Goal: Transaction & Acquisition: Purchase product/service

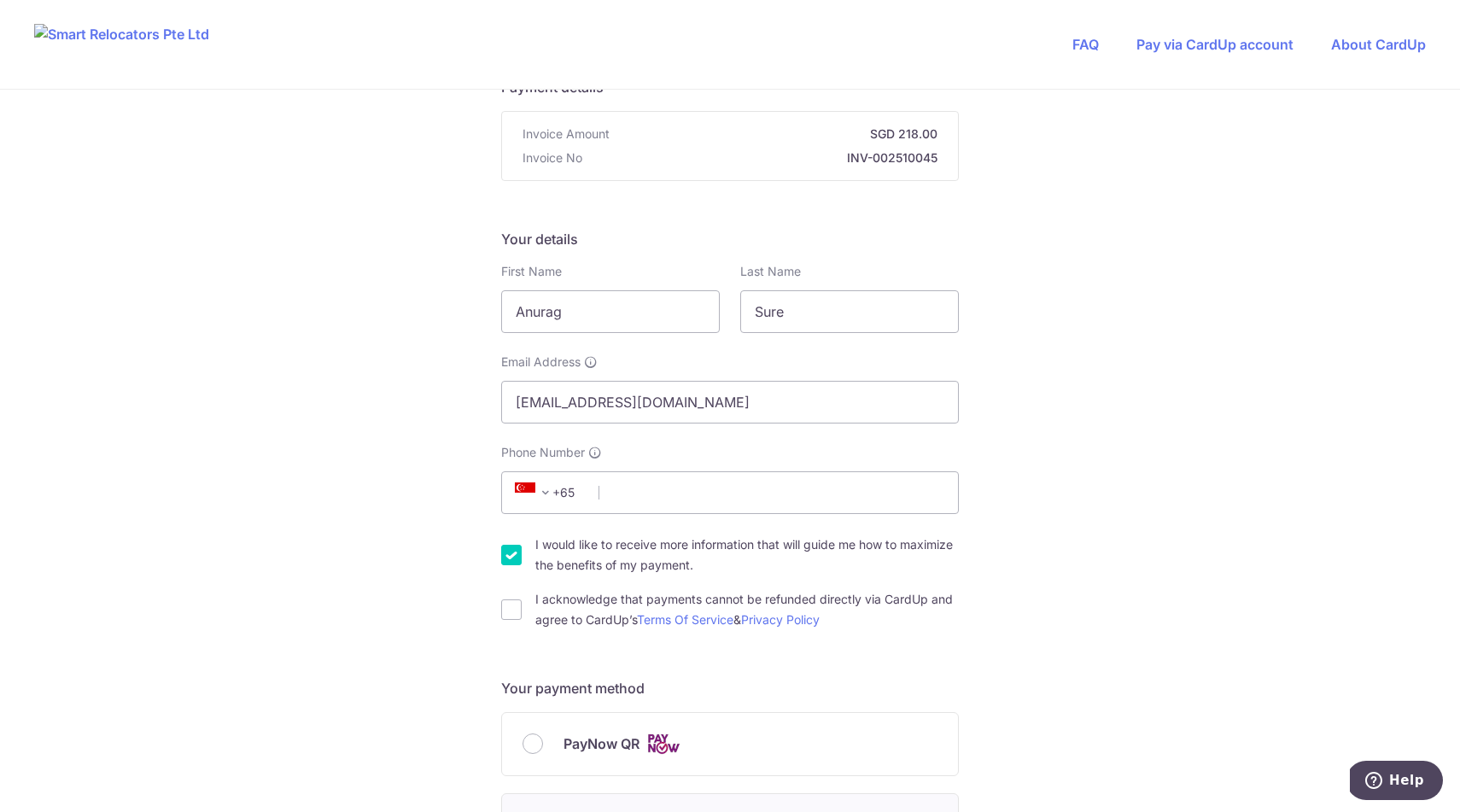
click at [553, 496] on span at bounding box center [545, 492] width 21 height 21
type input "indi"
select select "105"
click at [691, 499] on input "Phone Number" at bounding box center [730, 493] width 458 height 43
type input "9789270069"
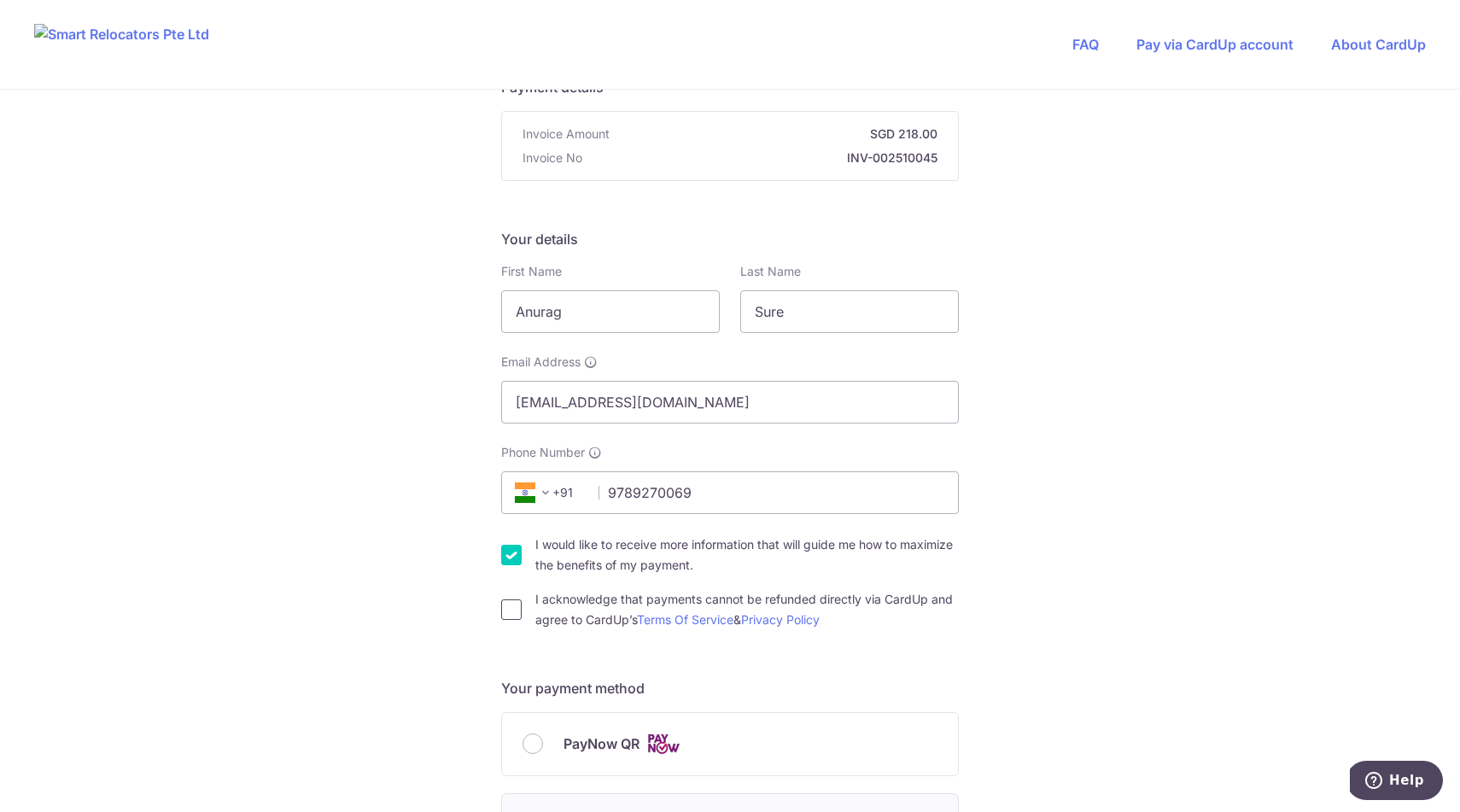
click at [516, 613] on input "I acknowledge that payments cannot be refunded directly via CardUp and agree to…" at bounding box center [511, 609] width 21 height 21
checkbox input "true"
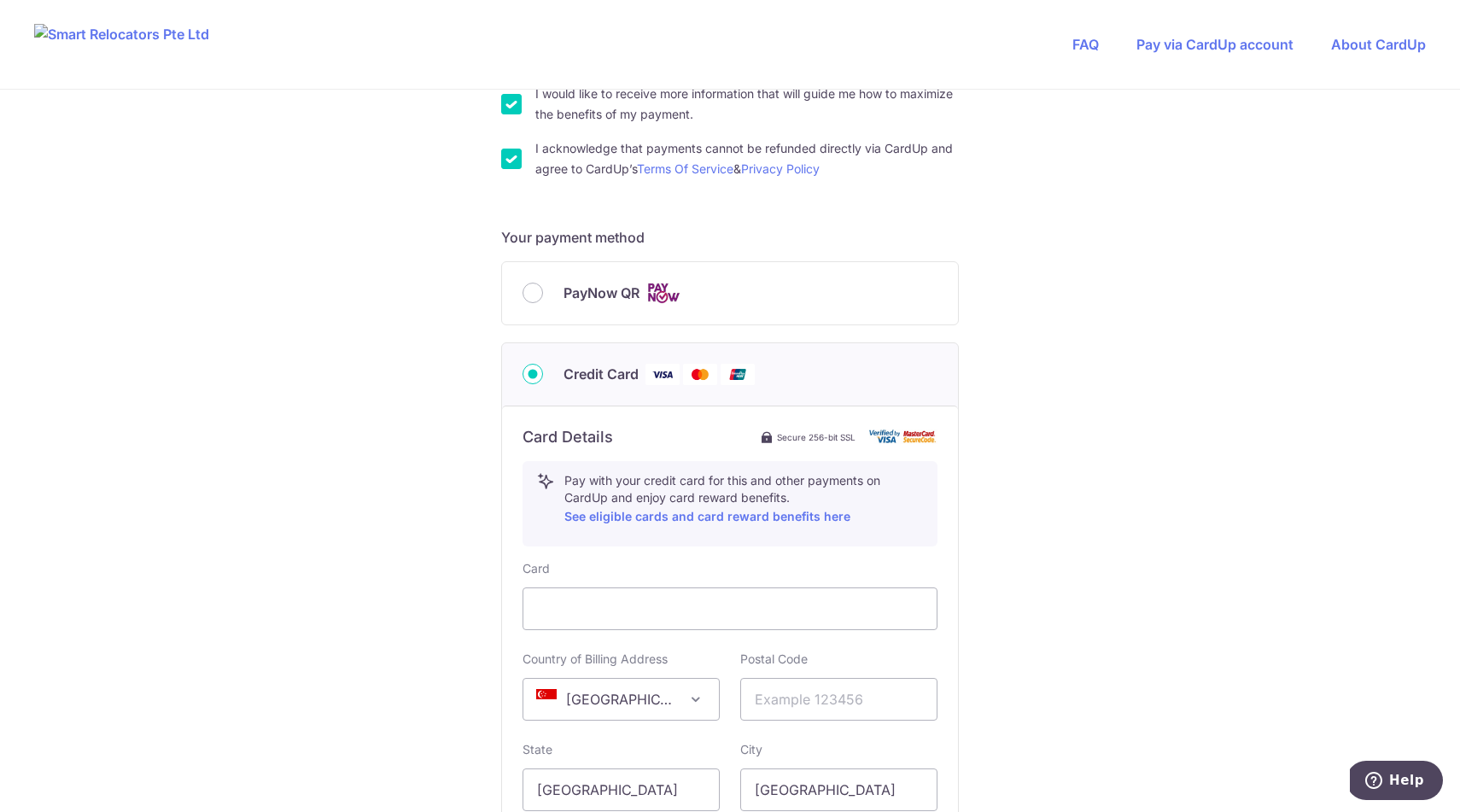
scroll to position [605, 0]
click at [578, 708] on span "[GEOGRAPHIC_DATA]" at bounding box center [621, 697] width 195 height 41
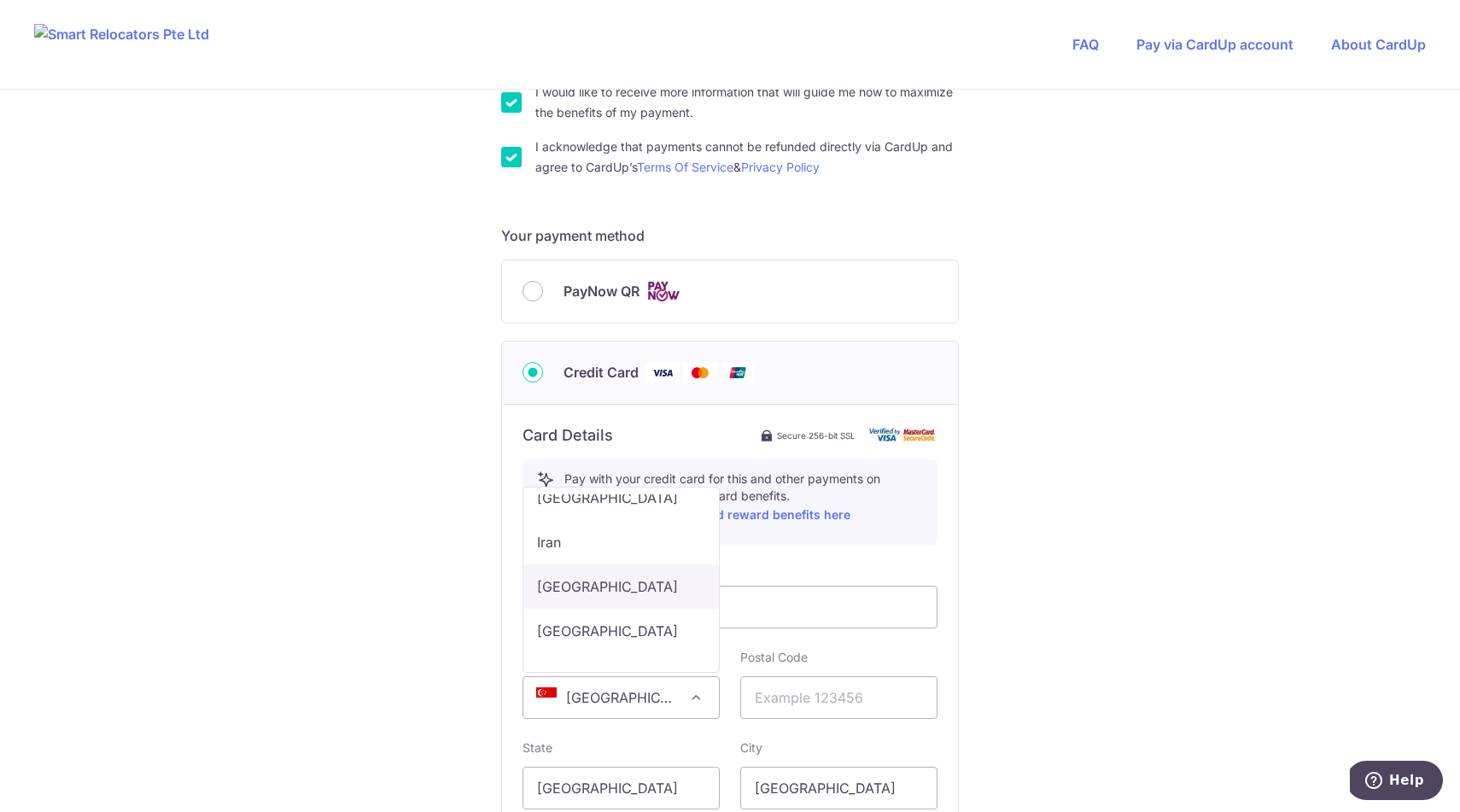
scroll to position [4600, 0]
select select "ID"
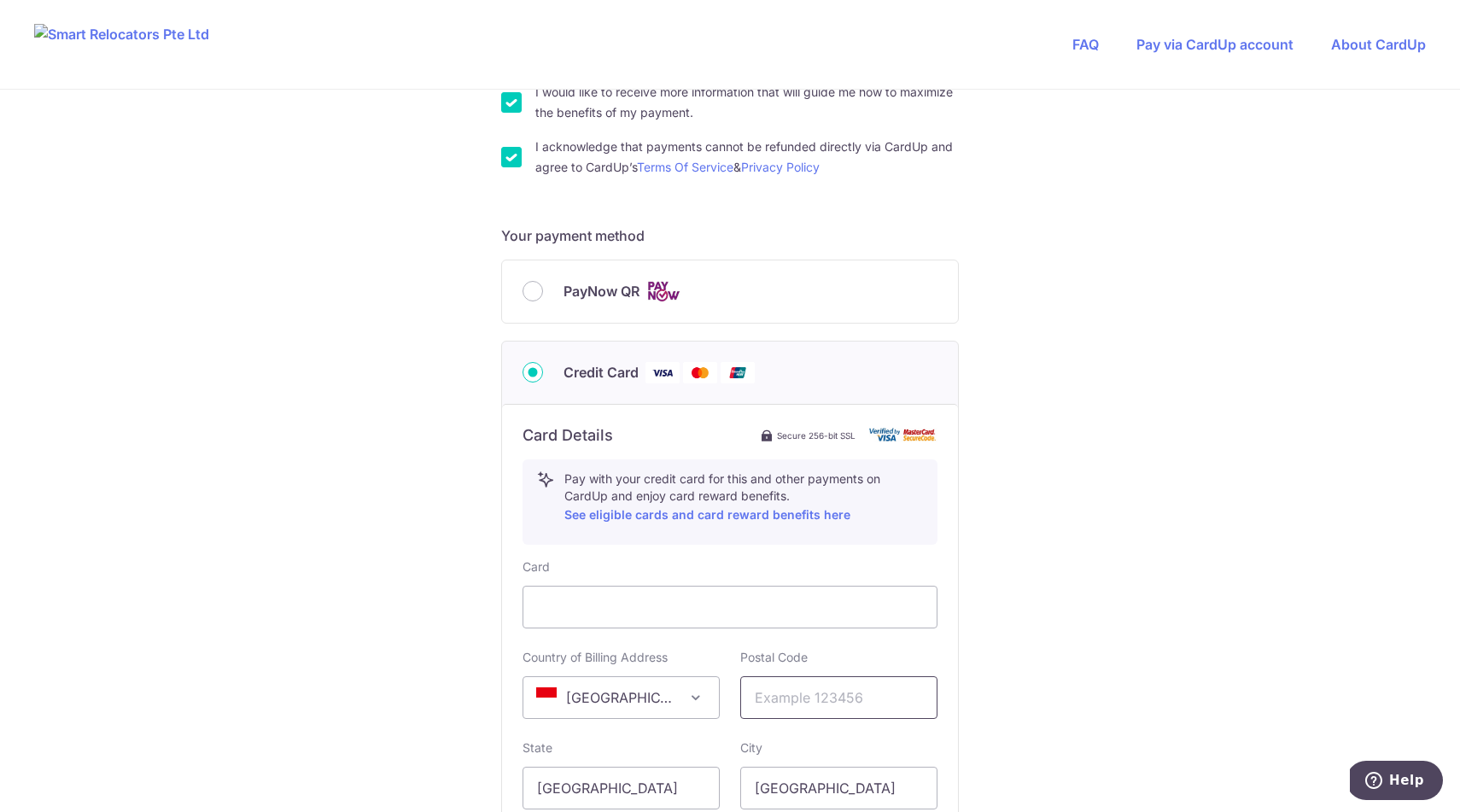
click at [782, 706] on input "text" at bounding box center [838, 697] width 197 height 43
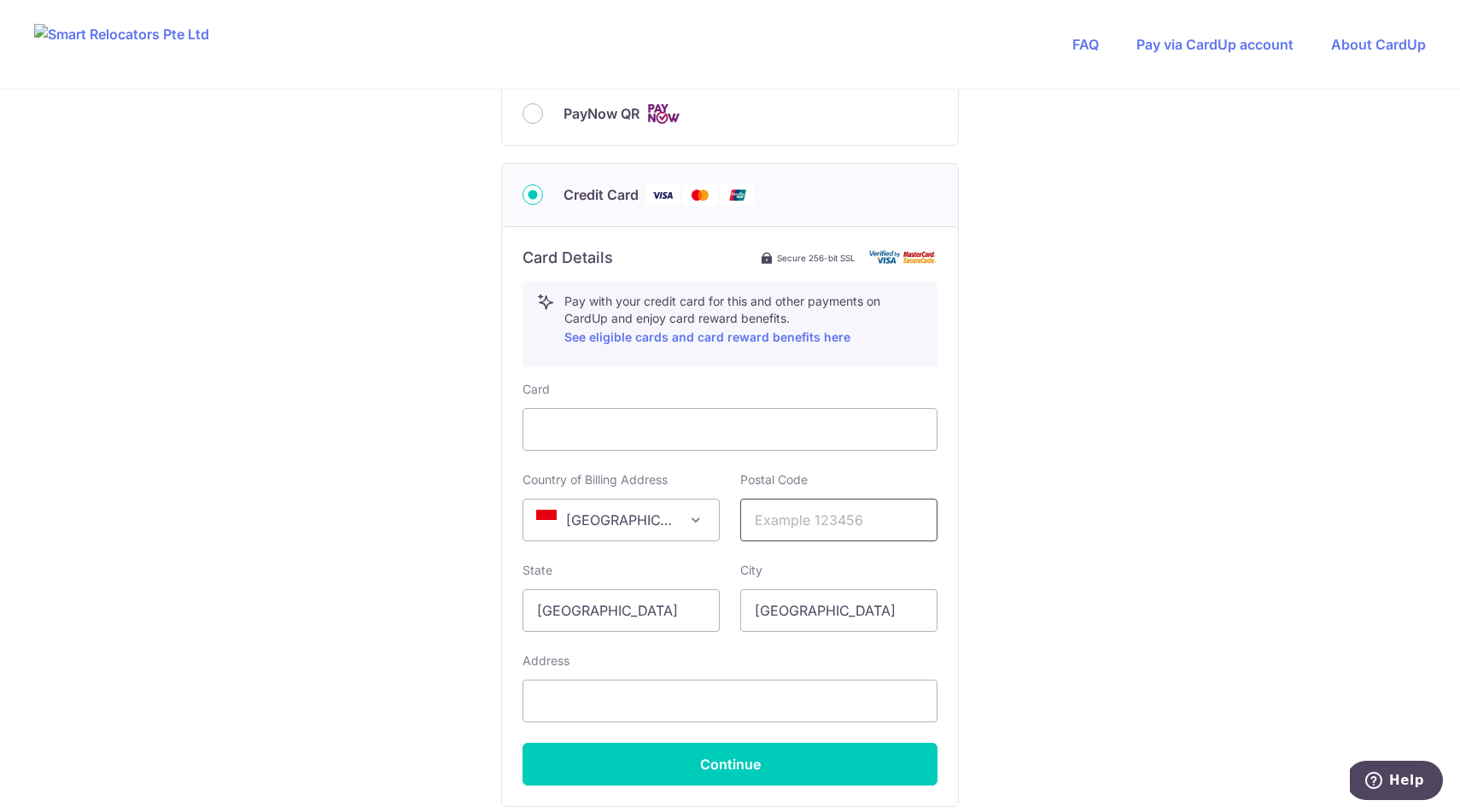
scroll to position [784, 0]
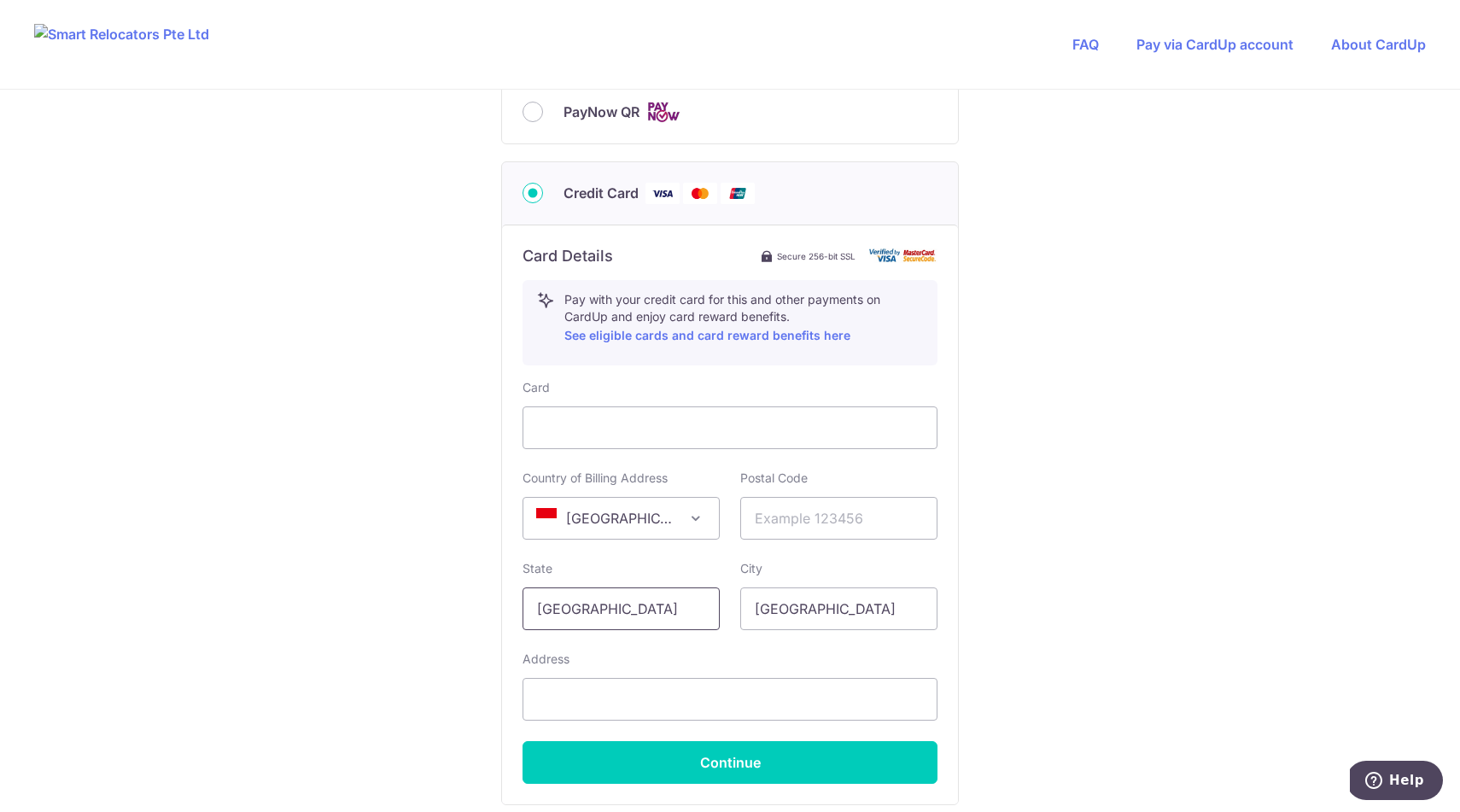
drag, startPoint x: 677, startPoint y: 579, endPoint x: 677, endPoint y: 614, distance: 35.0
click at [677, 579] on div "State Singapore" at bounding box center [621, 595] width 197 height 70
click at [677, 621] on input "[GEOGRAPHIC_DATA]" at bounding box center [621, 609] width 197 height 43
click at [678, 620] on input "[GEOGRAPHIC_DATA]" at bounding box center [621, 609] width 197 height 43
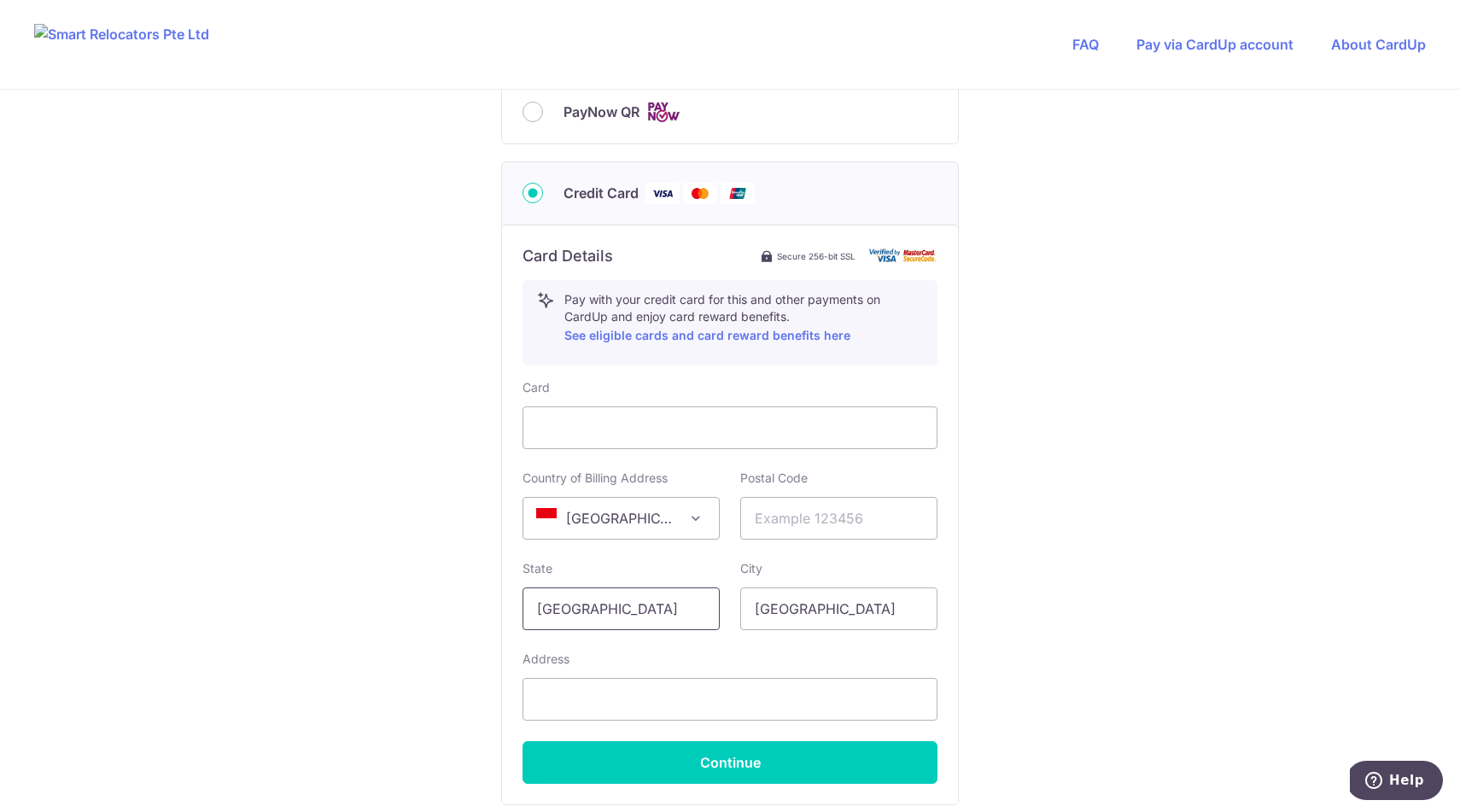
click at [678, 620] on input "[GEOGRAPHIC_DATA]" at bounding box center [621, 609] width 197 height 43
type input "[GEOGRAPHIC_DATA]"
type input "Apartment [GEOGRAPHIC_DATA]"
click at [810, 525] on input "text" at bounding box center [838, 518] width 197 height 43
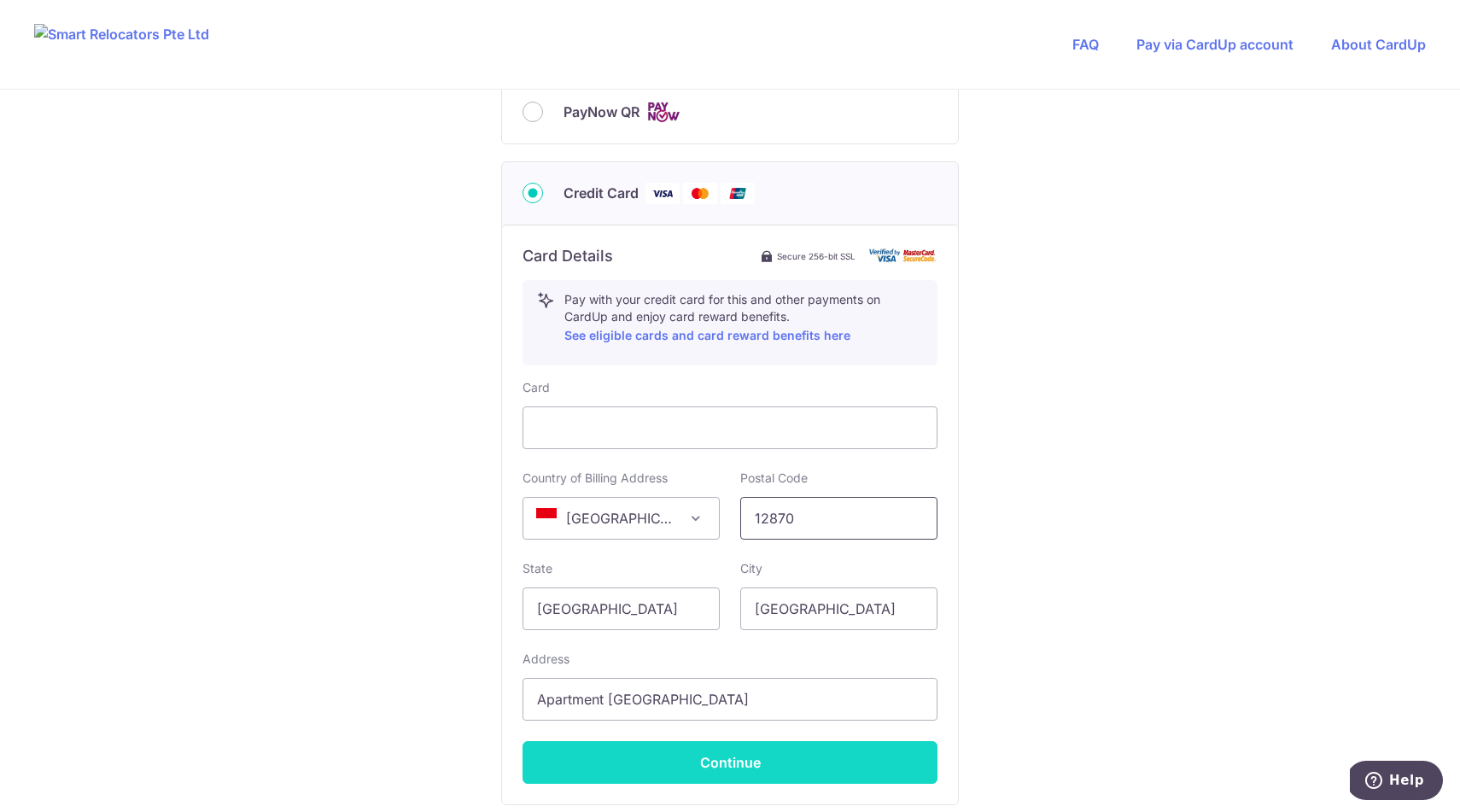
type input "12870"
click at [788, 772] on button "Continue" at bounding box center [730, 762] width 415 height 43
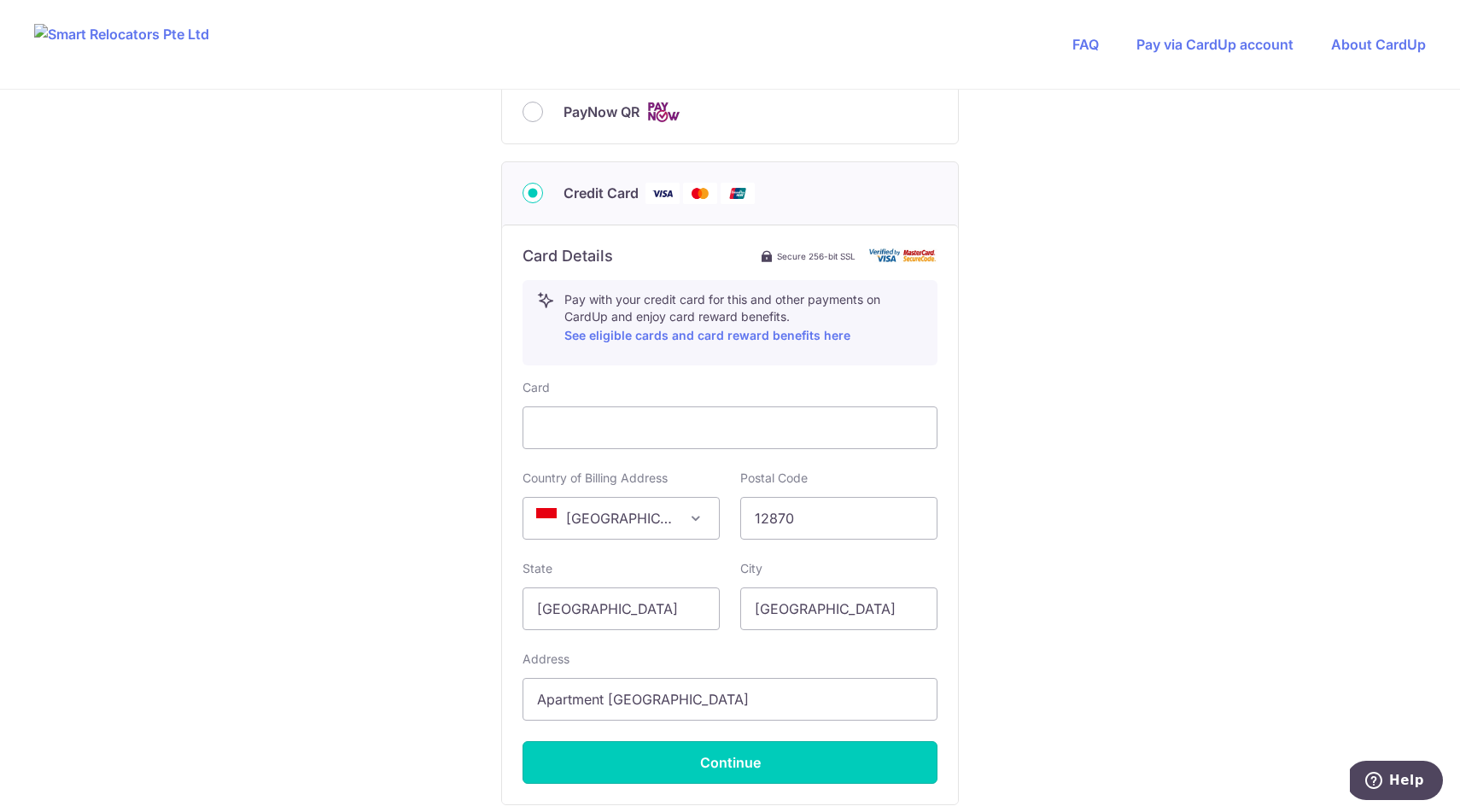
type input "**** 7535"
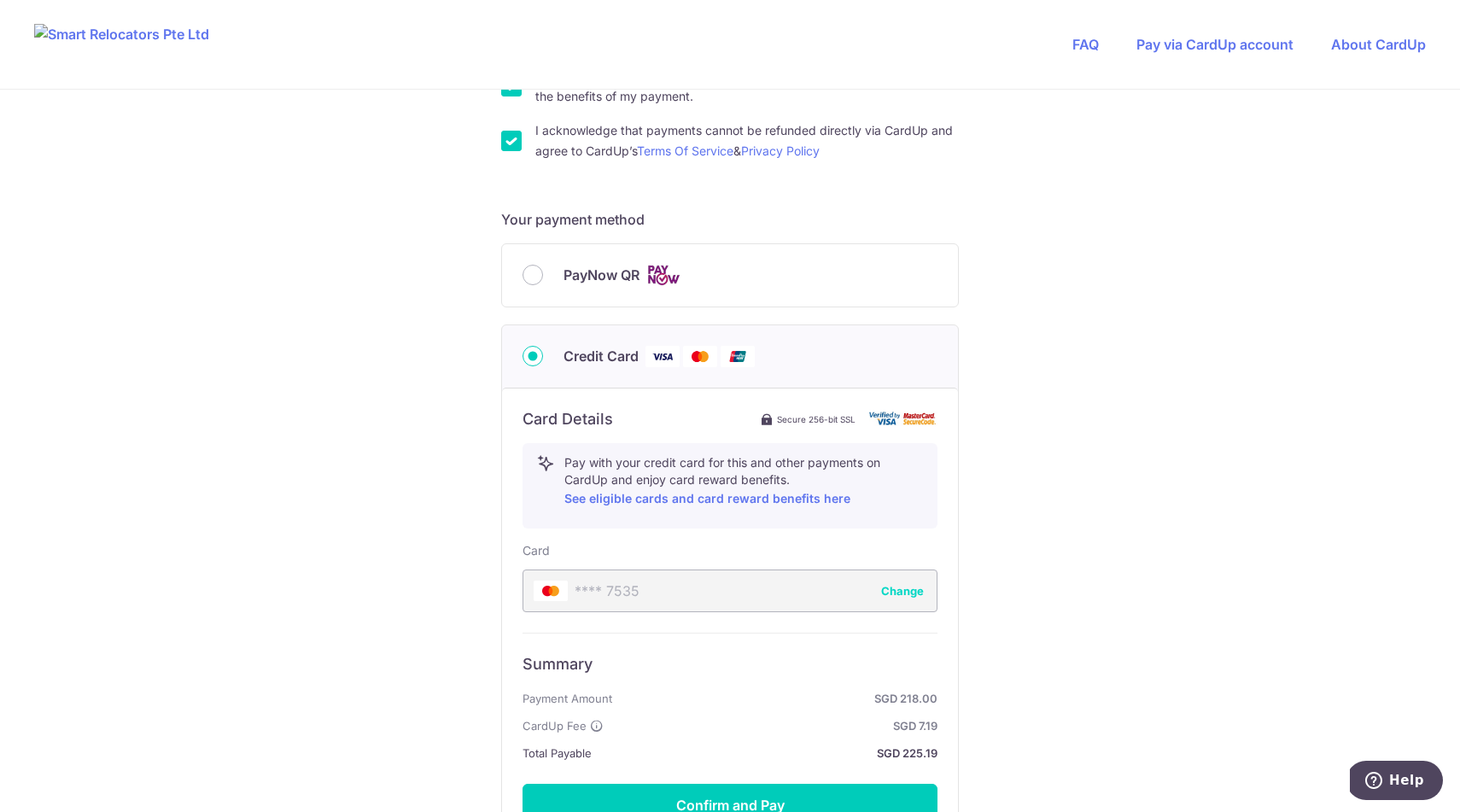
scroll to position [822, 0]
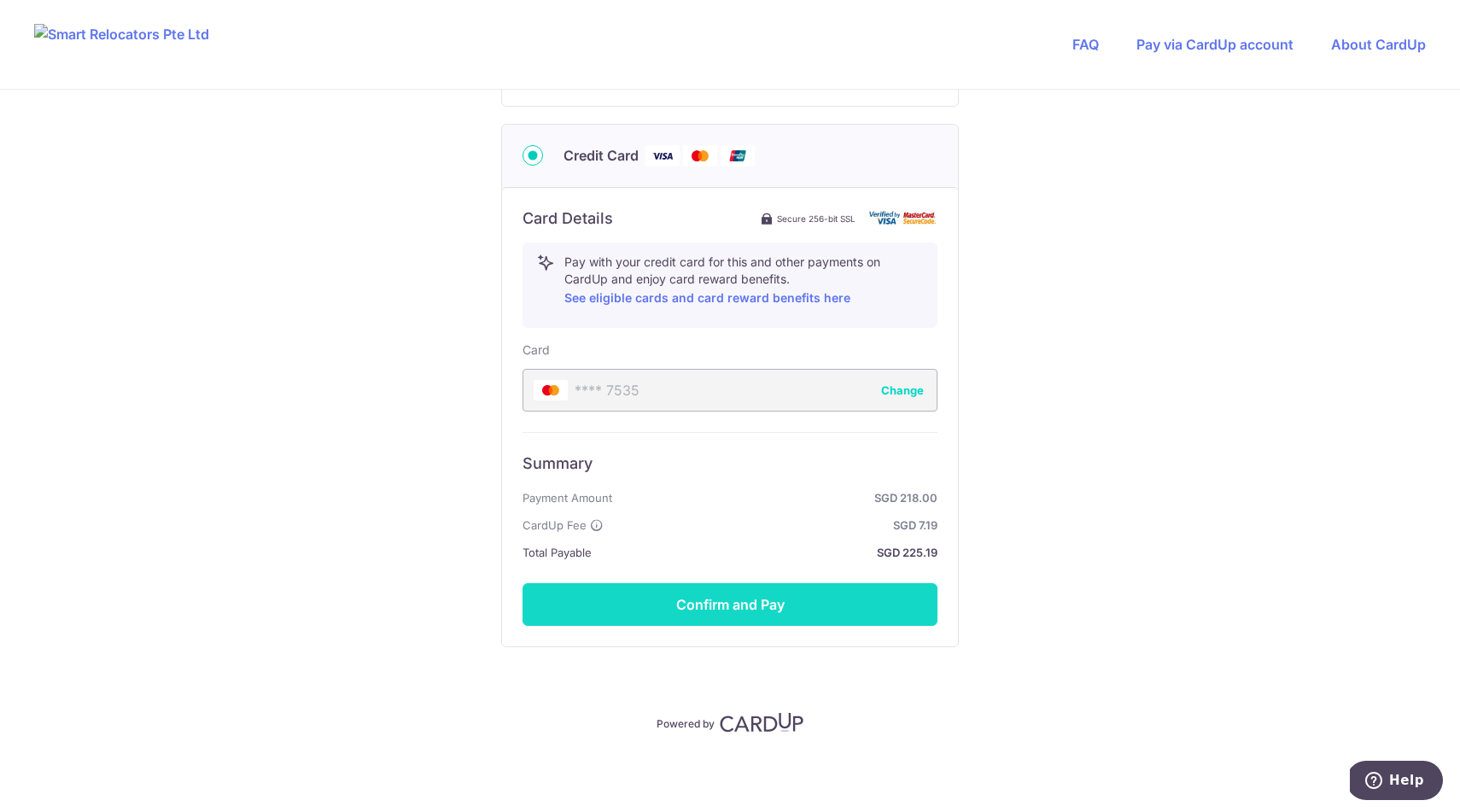
click at [835, 608] on button "Confirm and Pay" at bounding box center [730, 604] width 415 height 43
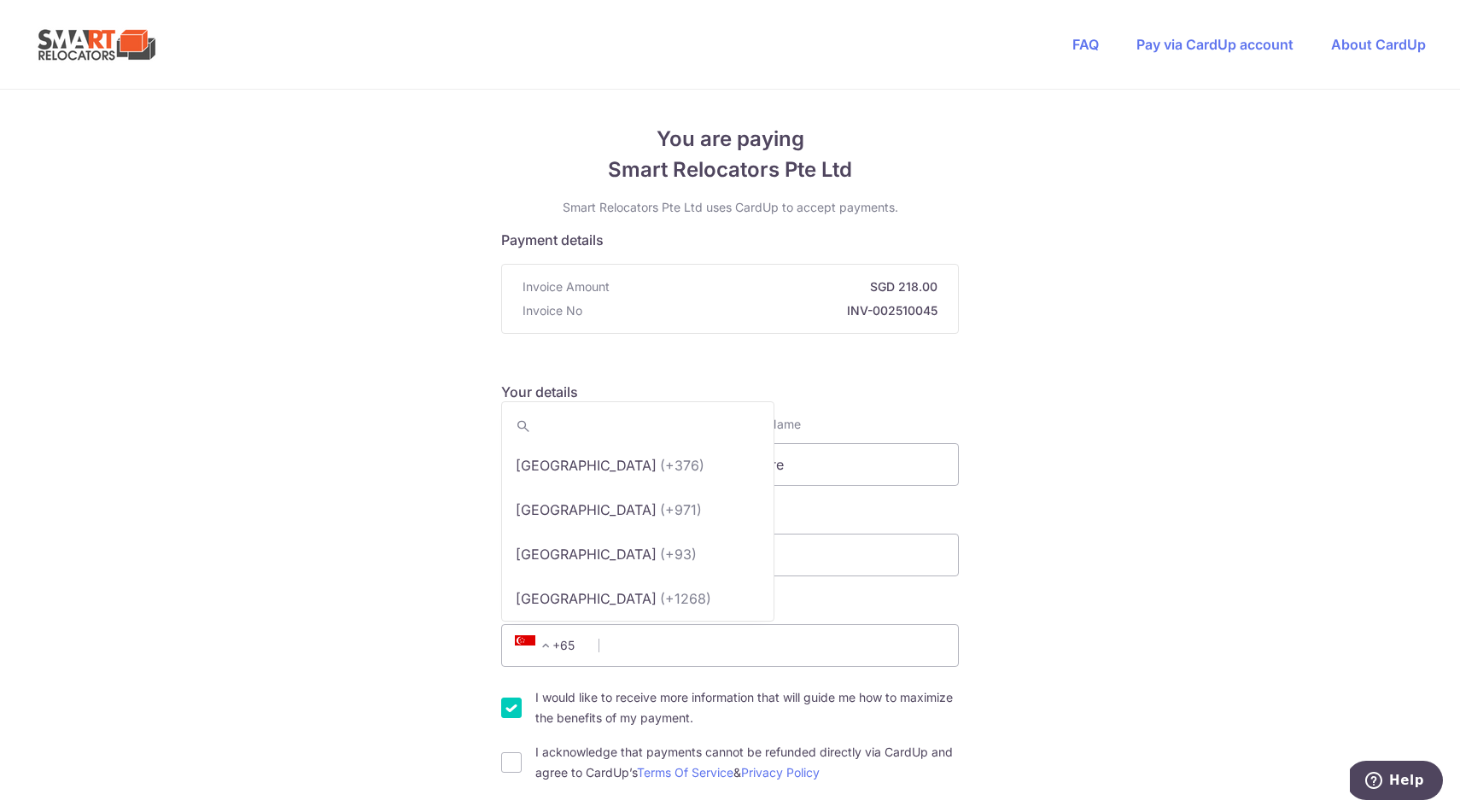
click at [554, 643] on span at bounding box center [545, 644] width 21 height 21
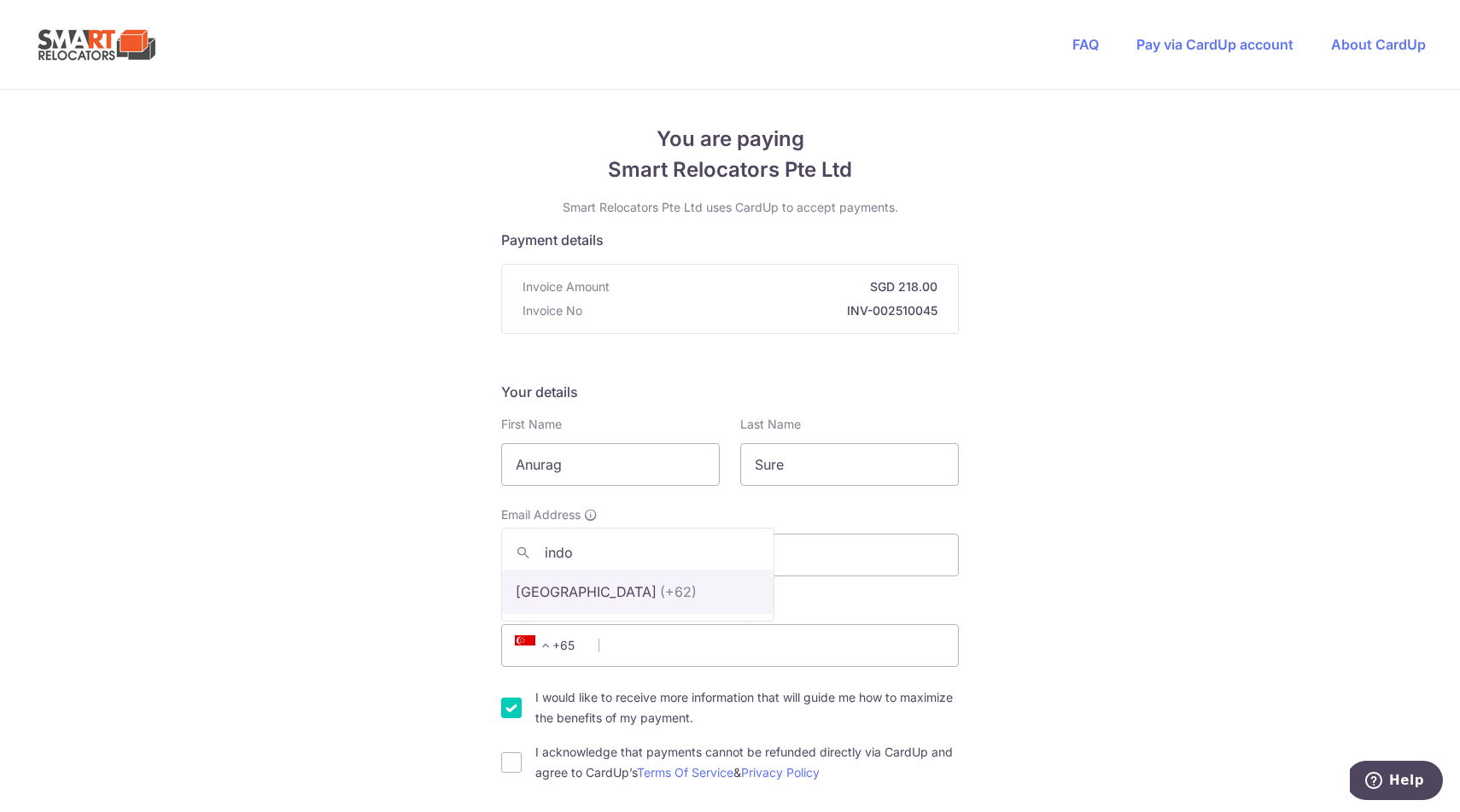
type input "indo"
select select "101"
click at [664, 657] on input "Phone Number We will contact you here if there are any queries about your payme…" at bounding box center [730, 645] width 458 height 43
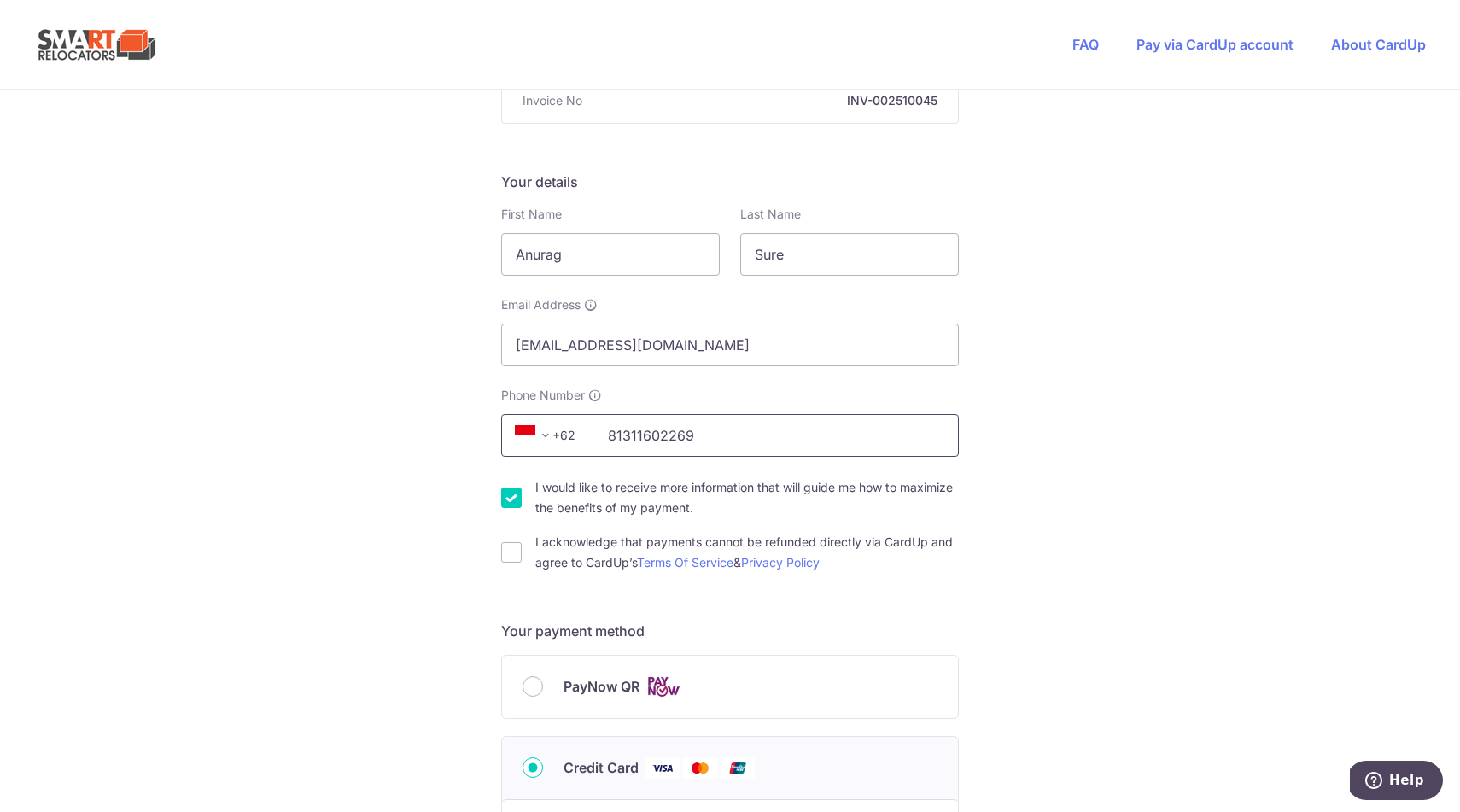
scroll to position [231, 0]
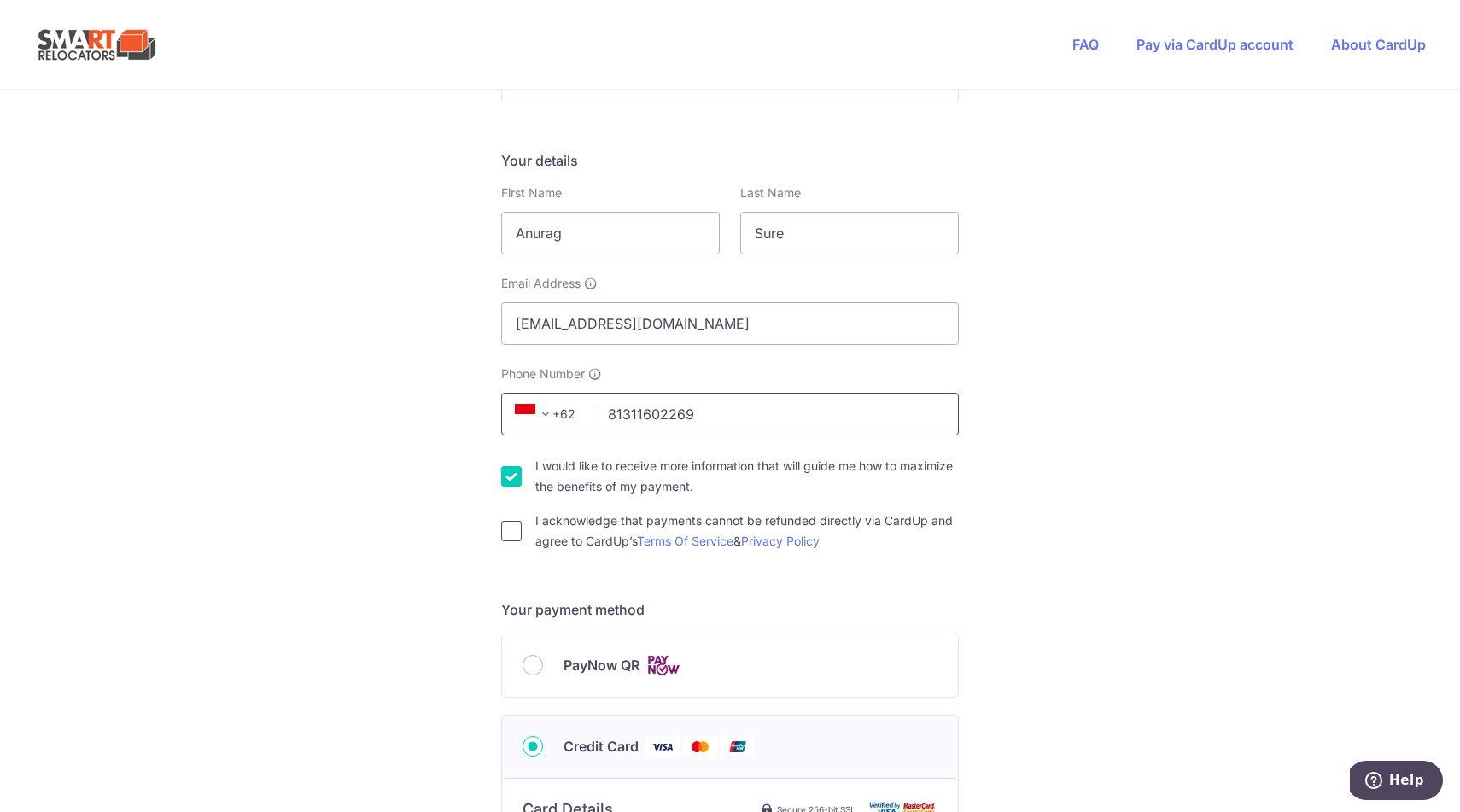
type input "81311602269"
click at [505, 538] on input "I acknowledge that payments cannot be refunded directly via CardUp and agree to…" at bounding box center [511, 530] width 21 height 21
checkbox input "true"
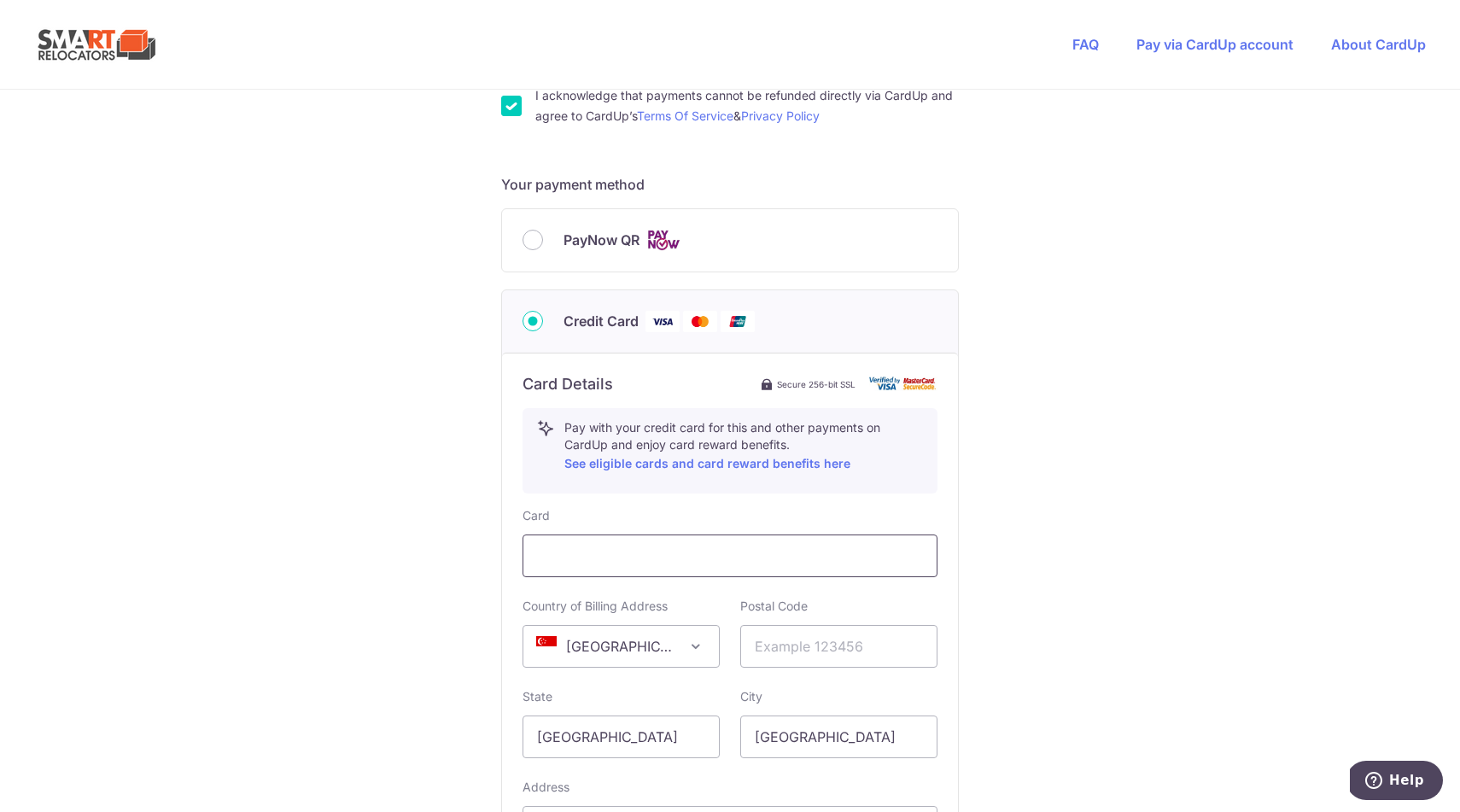
scroll to position [658, 0]
click at [576, 660] on span "[GEOGRAPHIC_DATA]" at bounding box center [621, 644] width 195 height 41
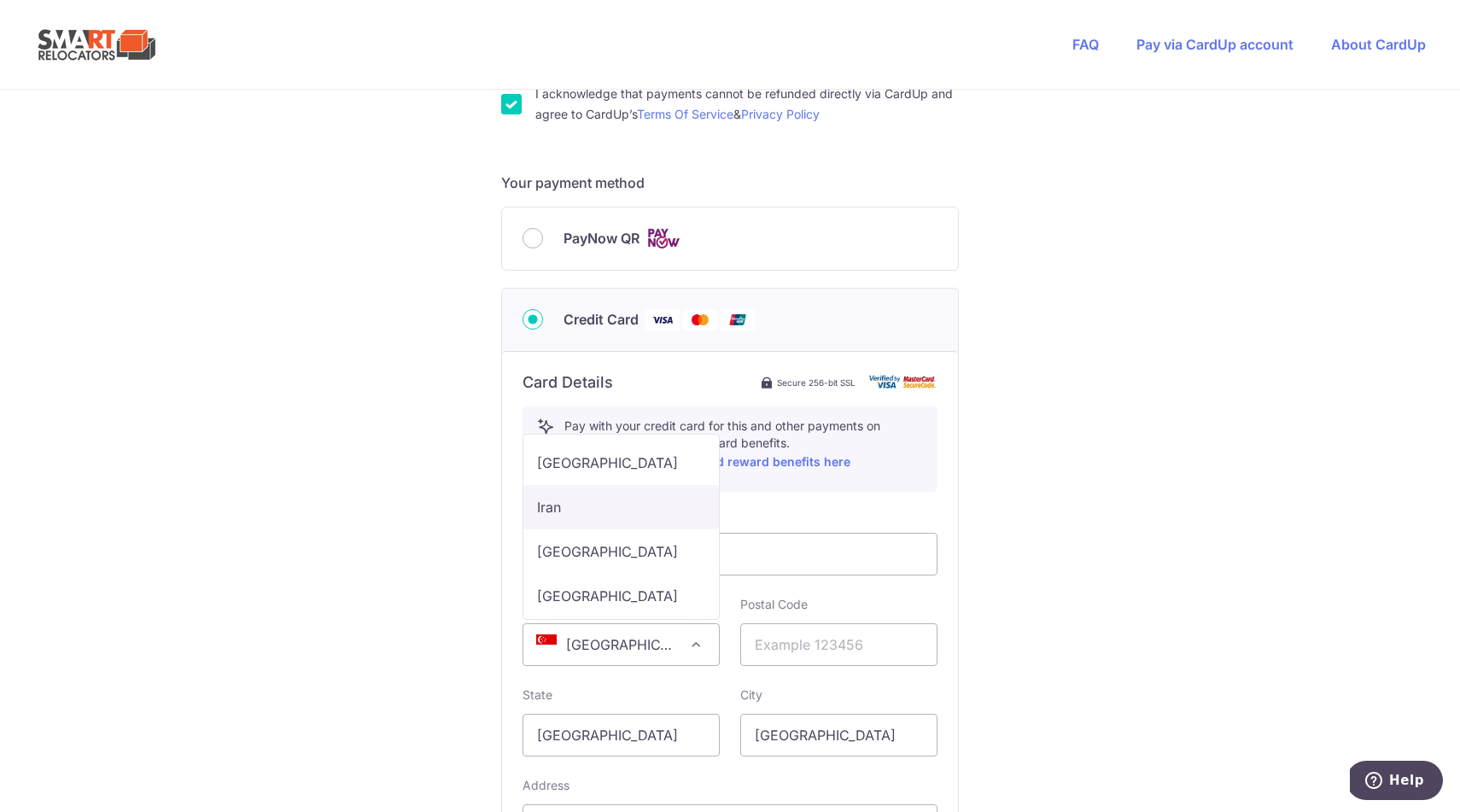
scroll to position [4630, 0]
select select "ID"
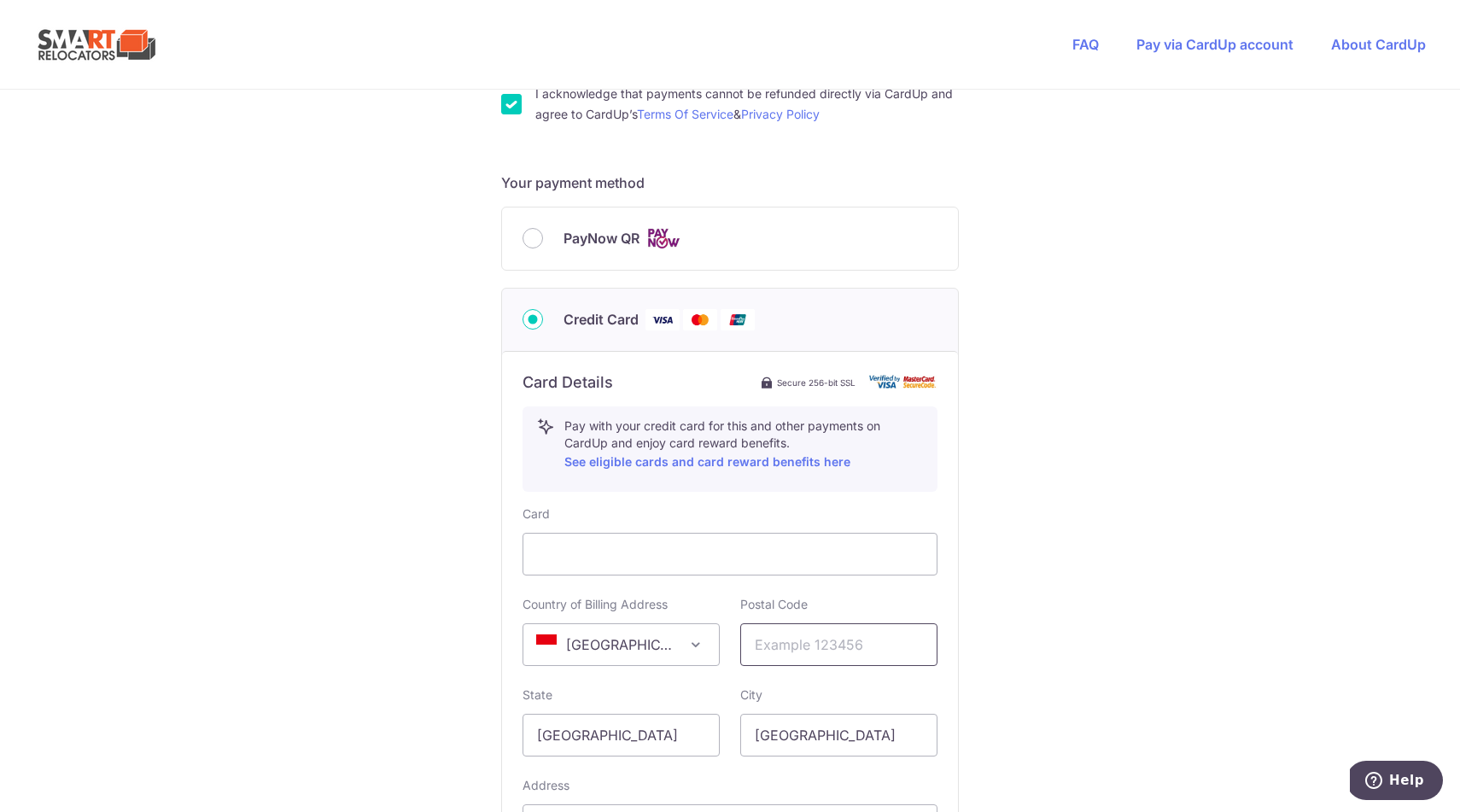
click at [829, 635] on input "text" at bounding box center [838, 644] width 197 height 43
type input "12870"
click at [678, 731] on input "[GEOGRAPHIC_DATA]" at bounding box center [621, 735] width 197 height 43
type input "[GEOGRAPHIC_DATA]"
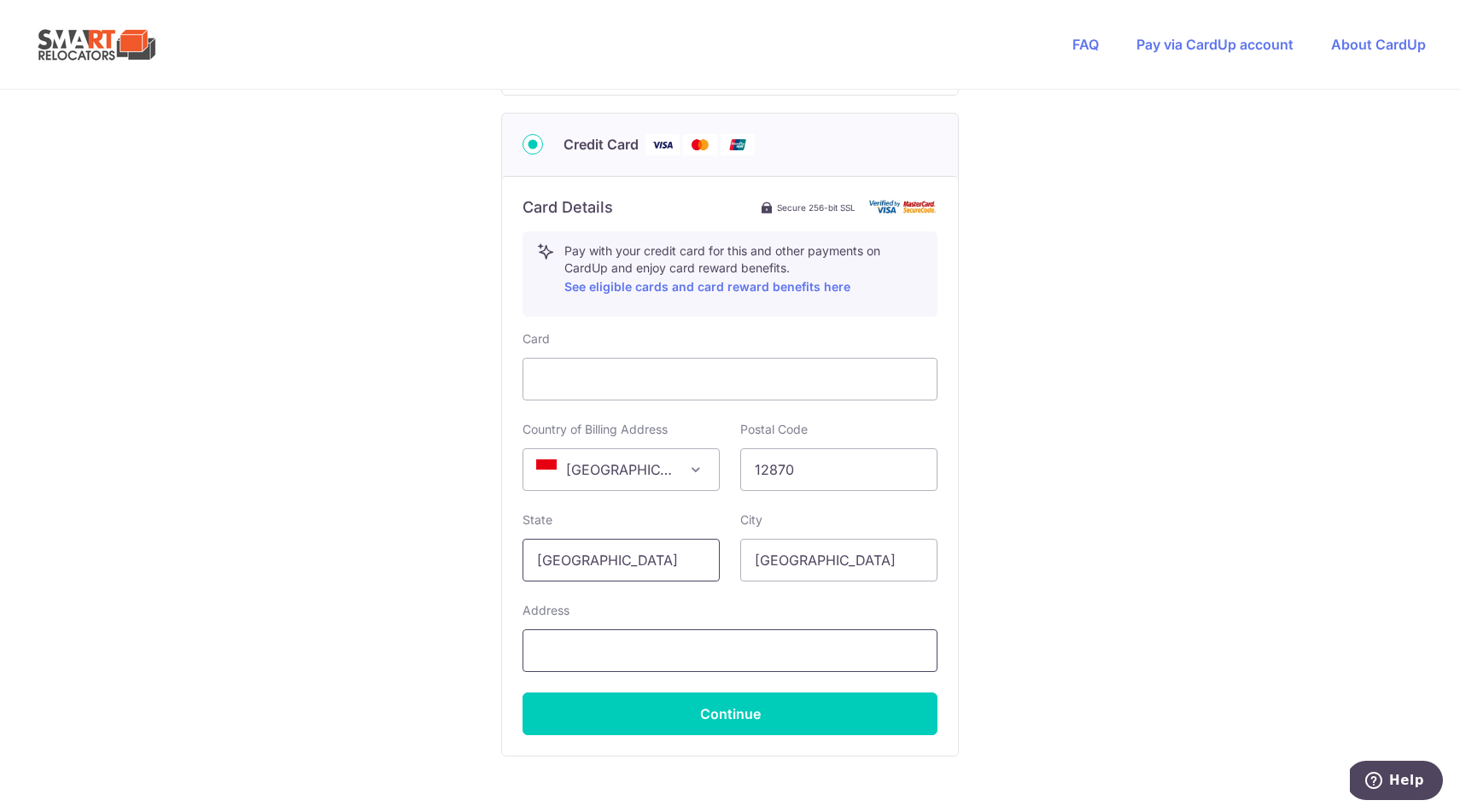
scroll to position [834, 0]
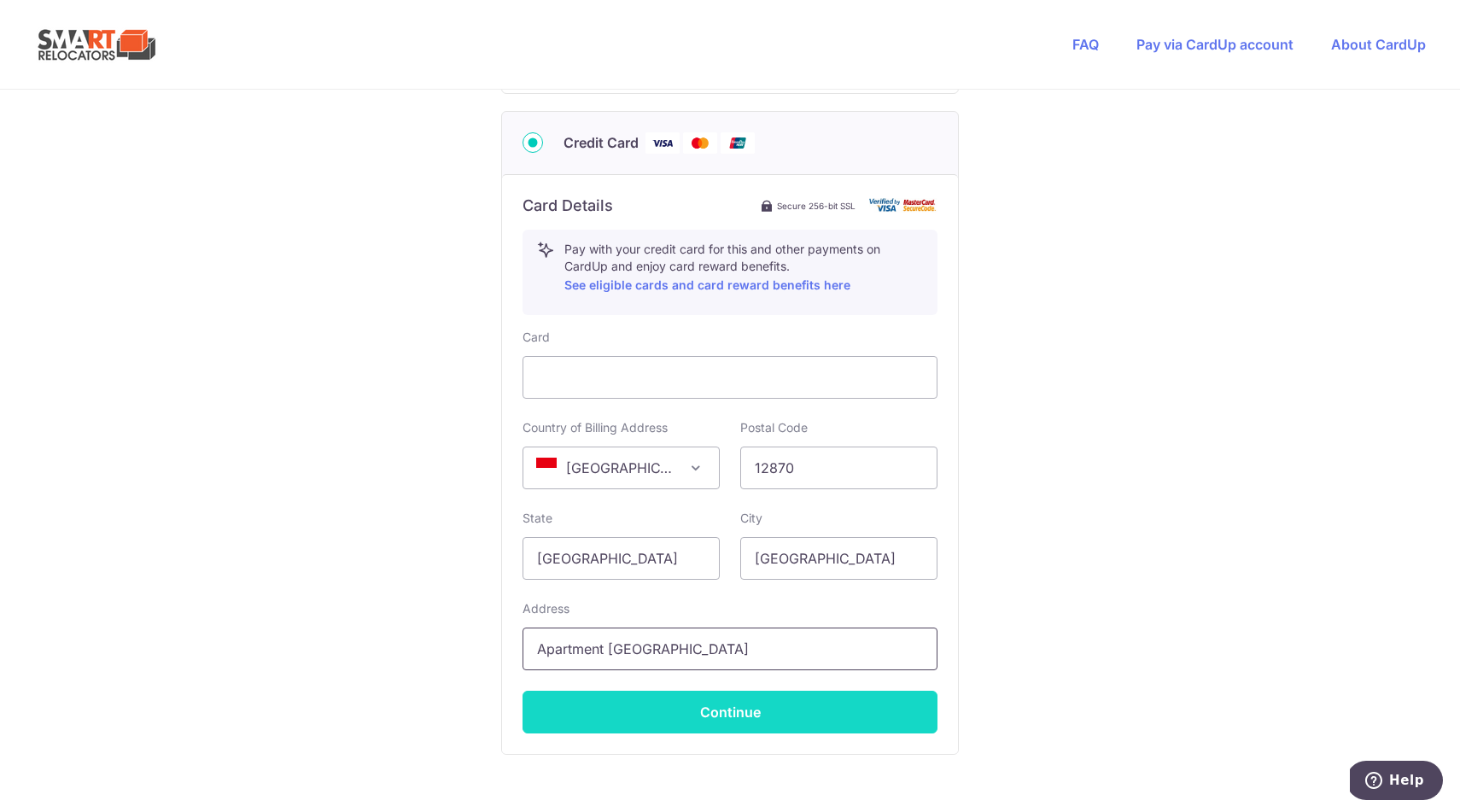
type input "Apartment [GEOGRAPHIC_DATA]"
click at [705, 717] on button "Continue" at bounding box center [730, 712] width 415 height 43
type input "**** 7535"
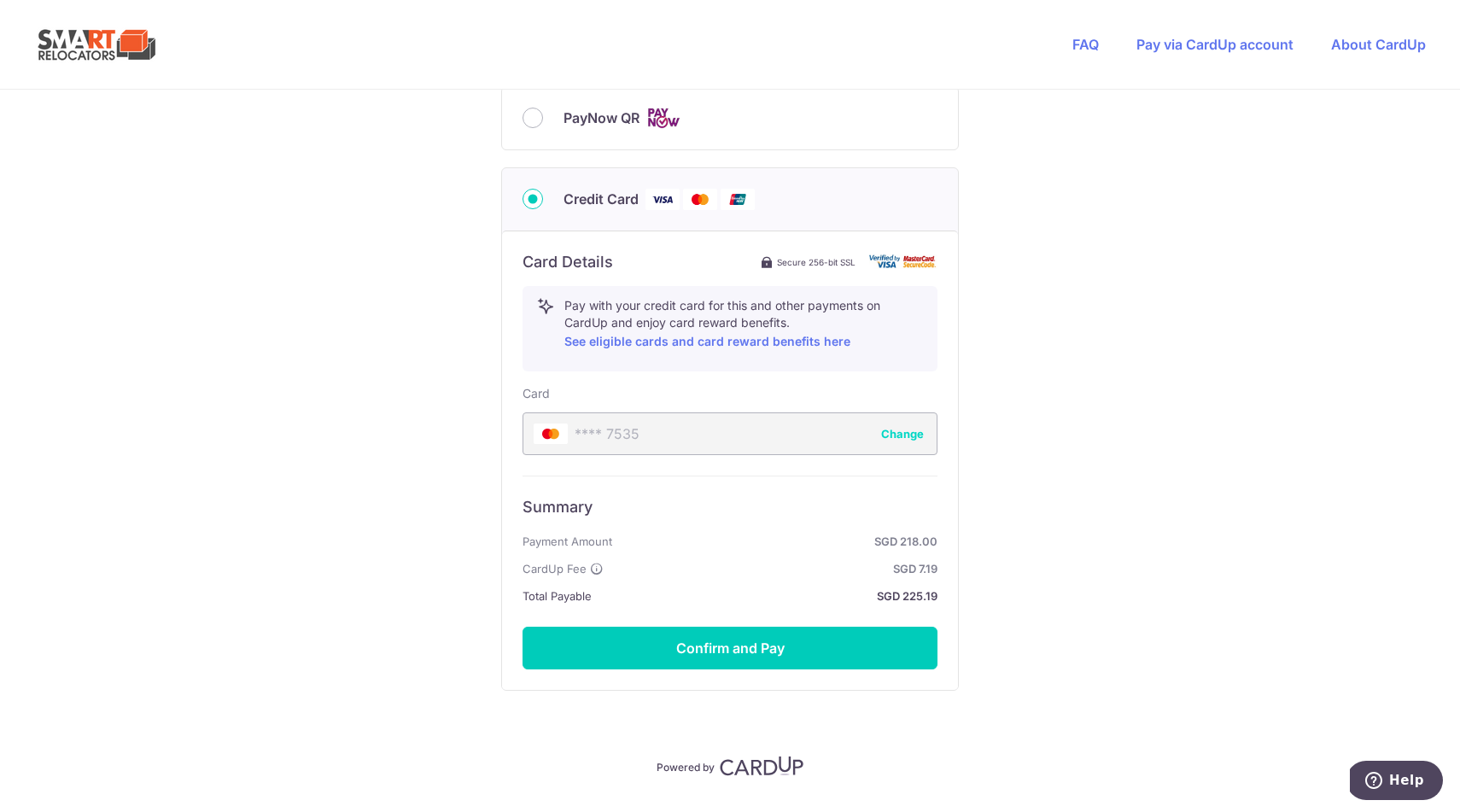
scroll to position [783, 0]
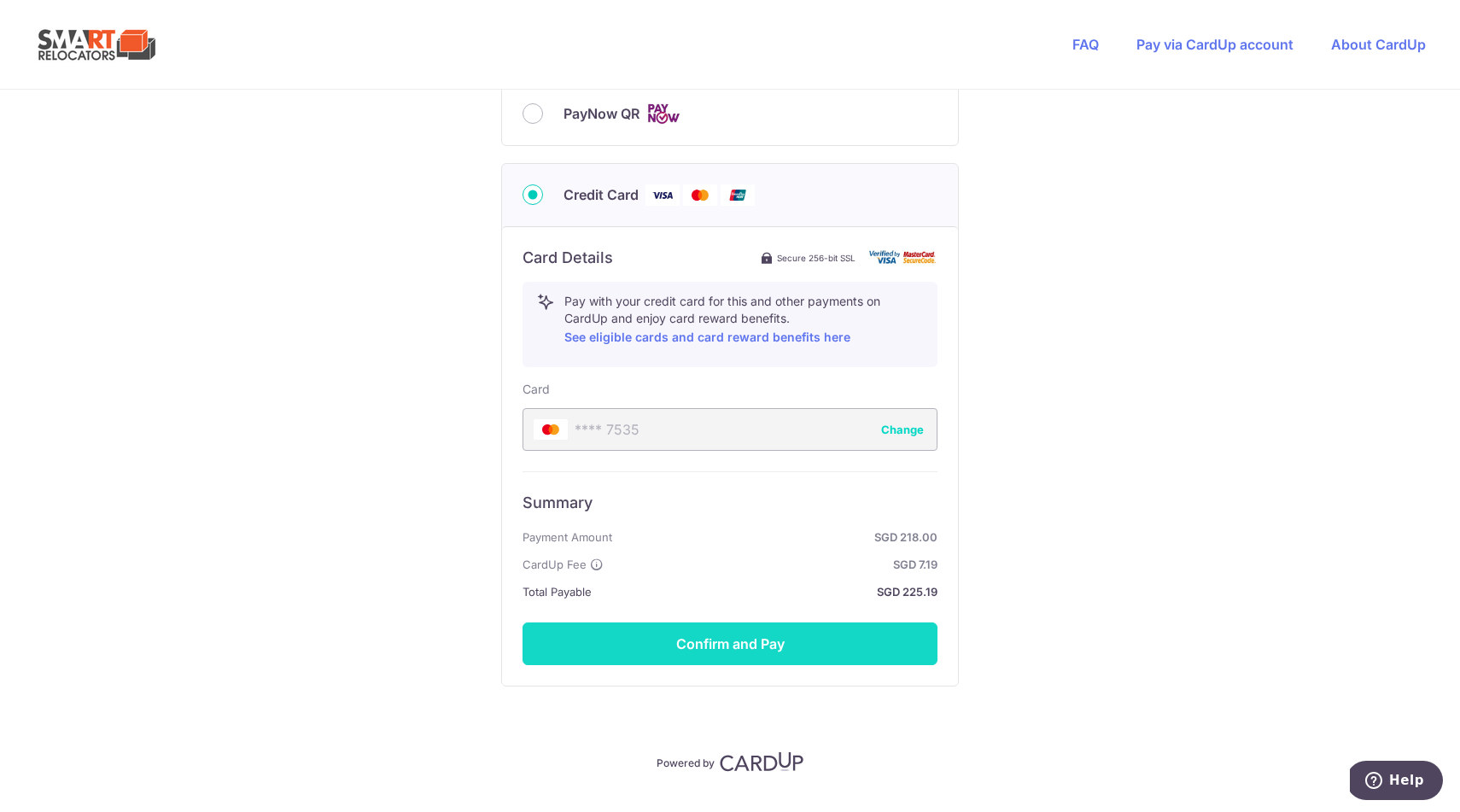
click at [817, 658] on button "Confirm and Pay" at bounding box center [730, 644] width 415 height 43
